Goal: Task Accomplishment & Management: Manage account settings

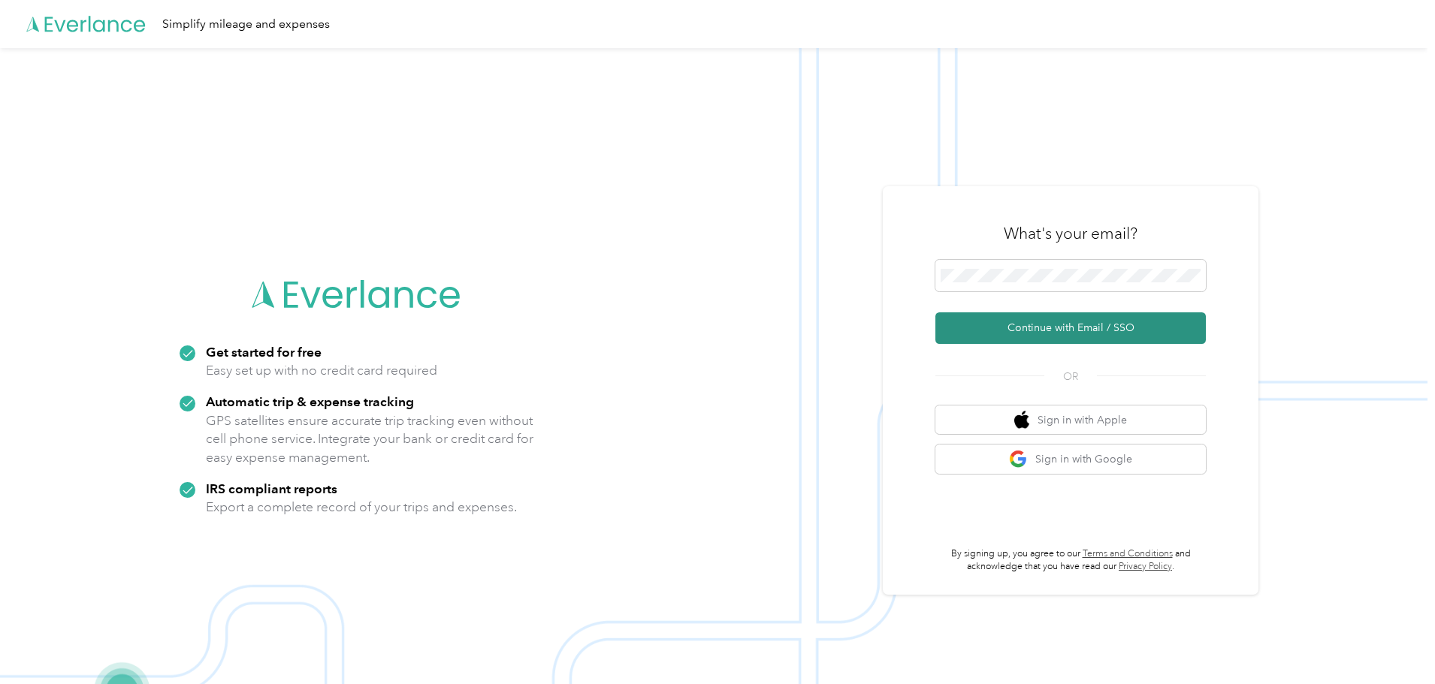
click at [1090, 326] on button "Continue with Email / SSO" at bounding box center [1070, 329] width 270 height 32
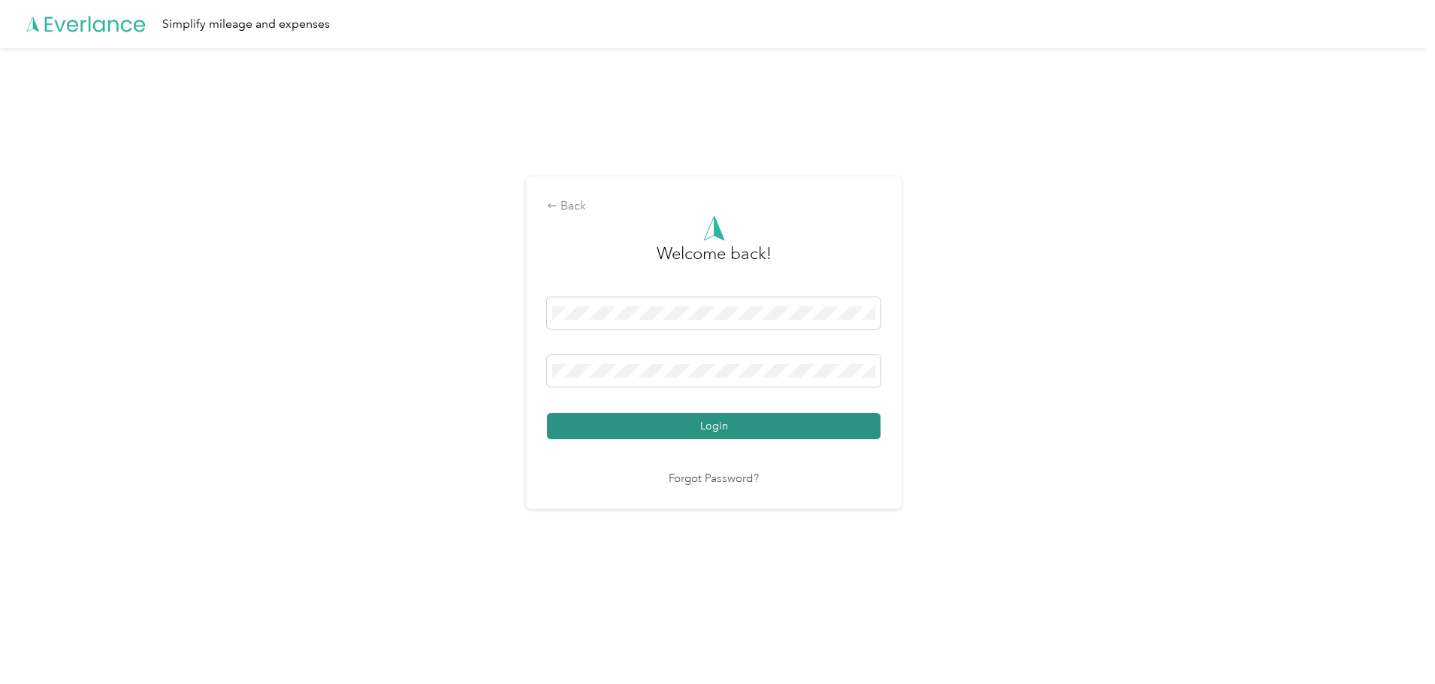
click at [737, 424] on button "Login" at bounding box center [714, 426] width 334 height 26
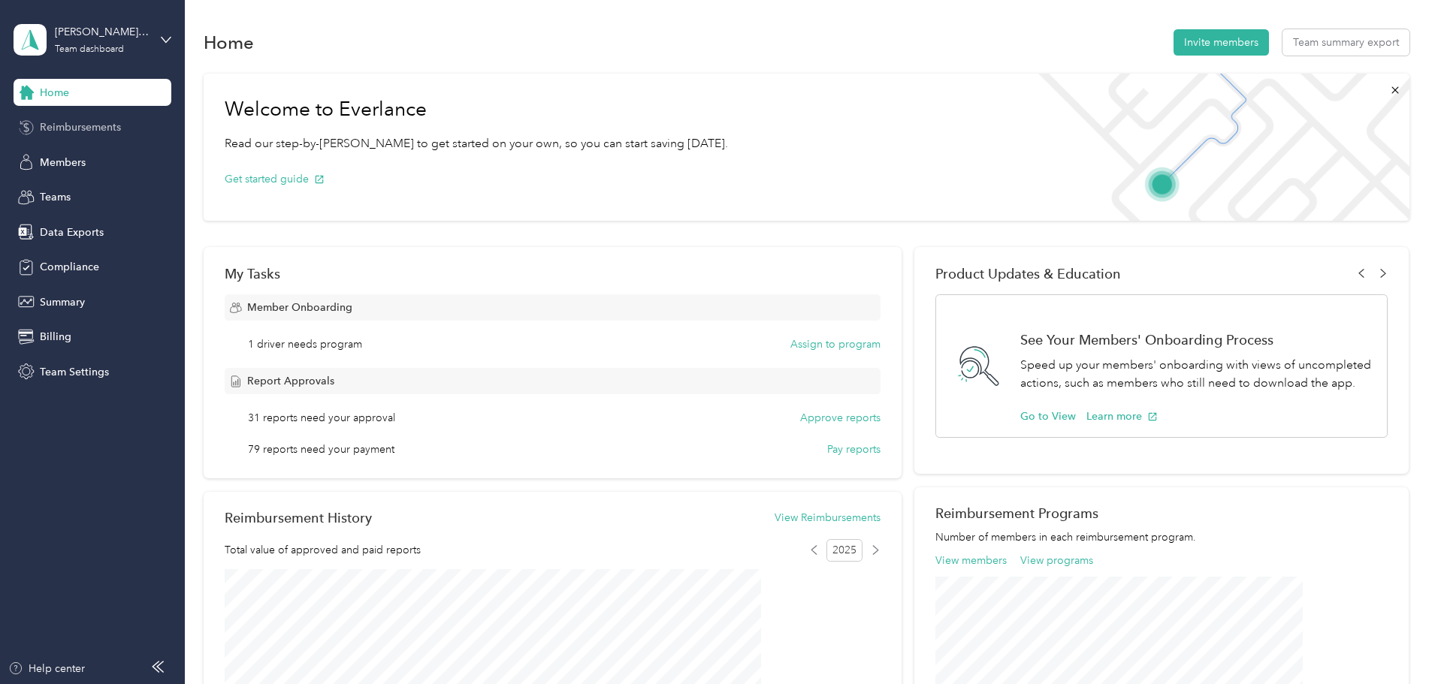
click at [65, 128] on span "Reimbursements" at bounding box center [80, 127] width 81 height 16
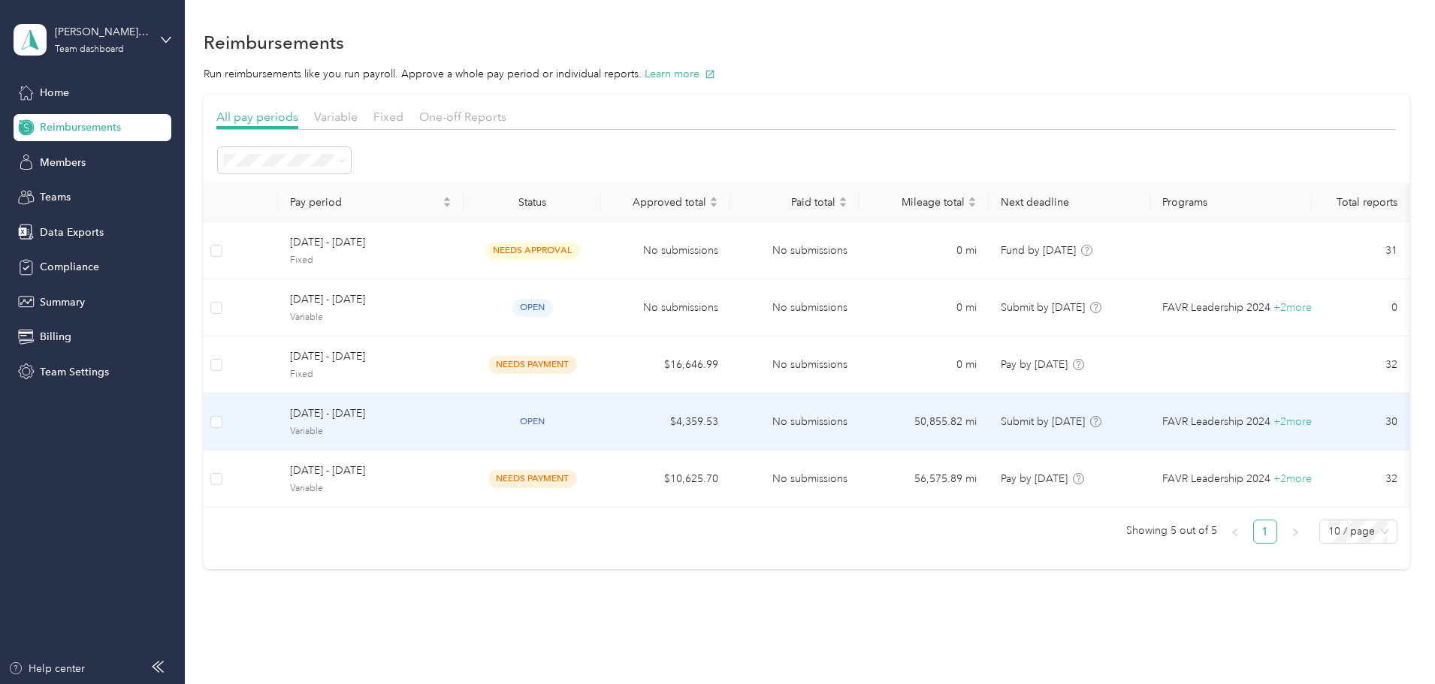
click at [278, 423] on td at bounding box center [253, 422] width 49 height 57
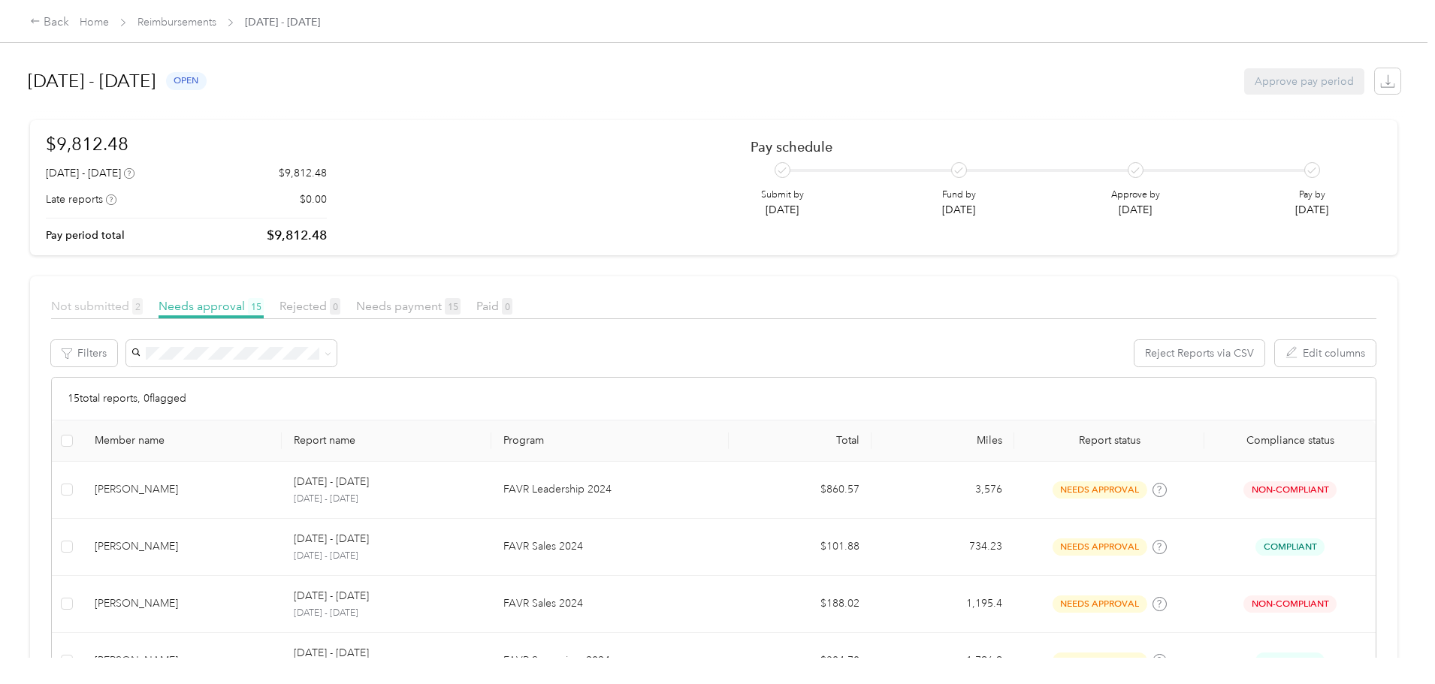
click at [143, 303] on span "Not submitted 2" at bounding box center [97, 306] width 92 height 14
